Goal: Navigation & Orientation: Find specific page/section

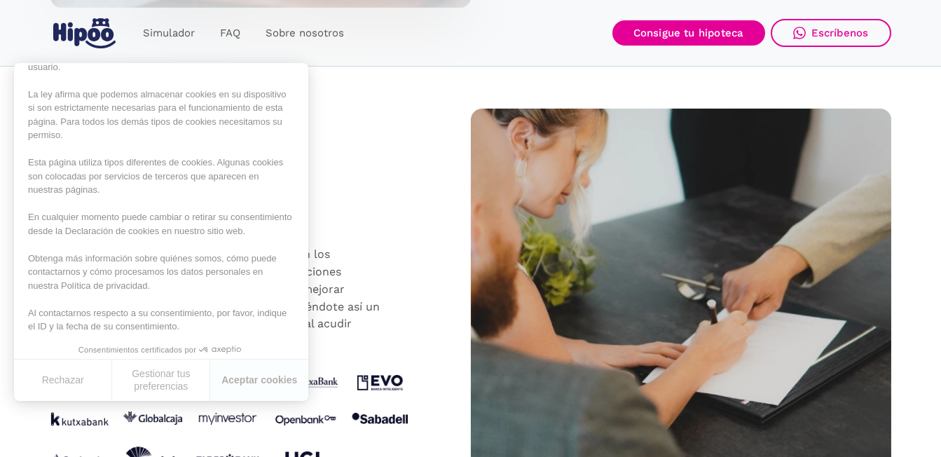
scroll to position [158, 0]
click at [426, 168] on div "CON QUIÉN TRABAJAMOS Acceso a las mejores condiciones Benefíciate de nuestra re…" at bounding box center [260, 311] width 421 height 439
click at [253, 384] on button "Aceptar cookies" at bounding box center [259, 380] width 98 height 41
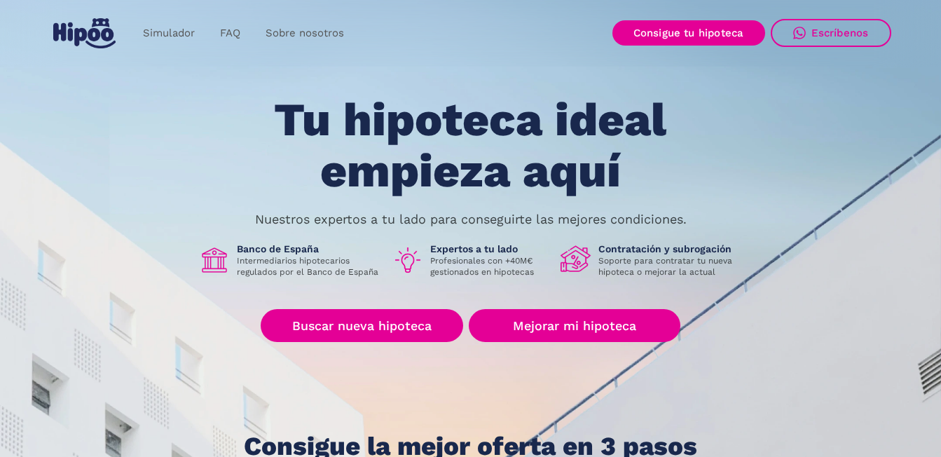
scroll to position [0, 0]
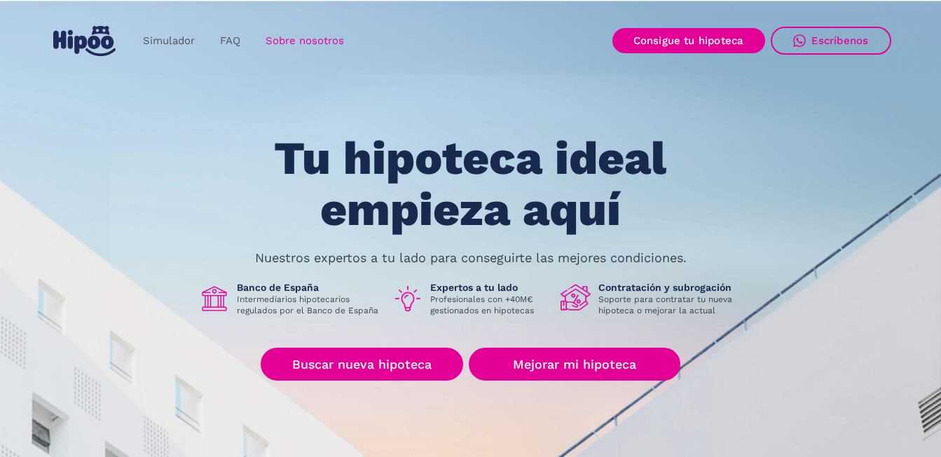
click at [306, 35] on link "Sobre nosotros" at bounding box center [305, 40] width 104 height 27
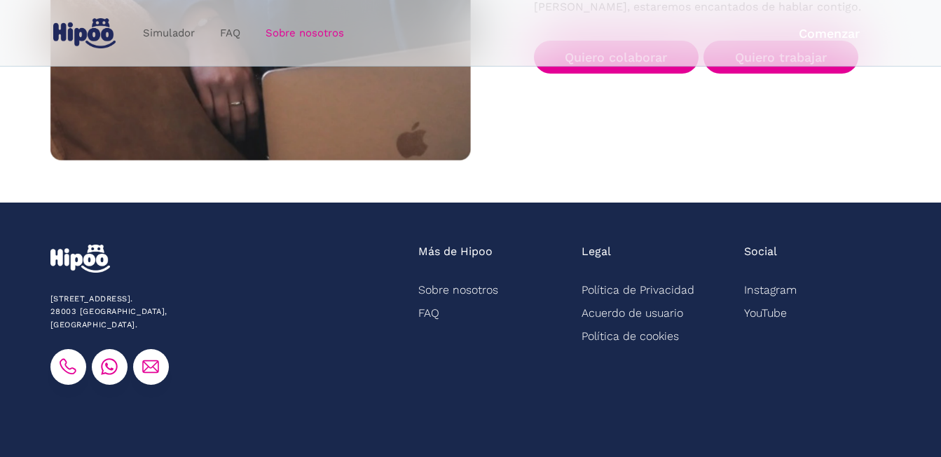
scroll to position [2371, 0]
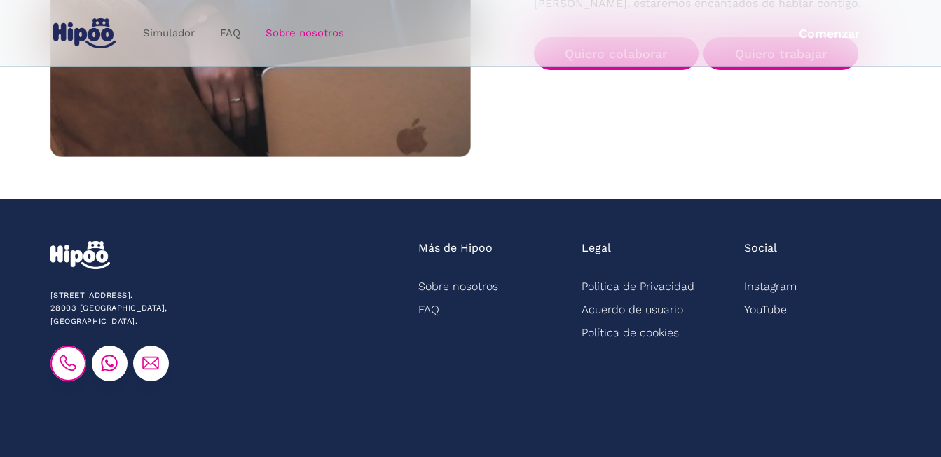
click at [70, 355] on img at bounding box center [68, 363] width 17 height 17
click at [111, 355] on img at bounding box center [109, 363] width 17 height 17
